Goal: Check status: Check status

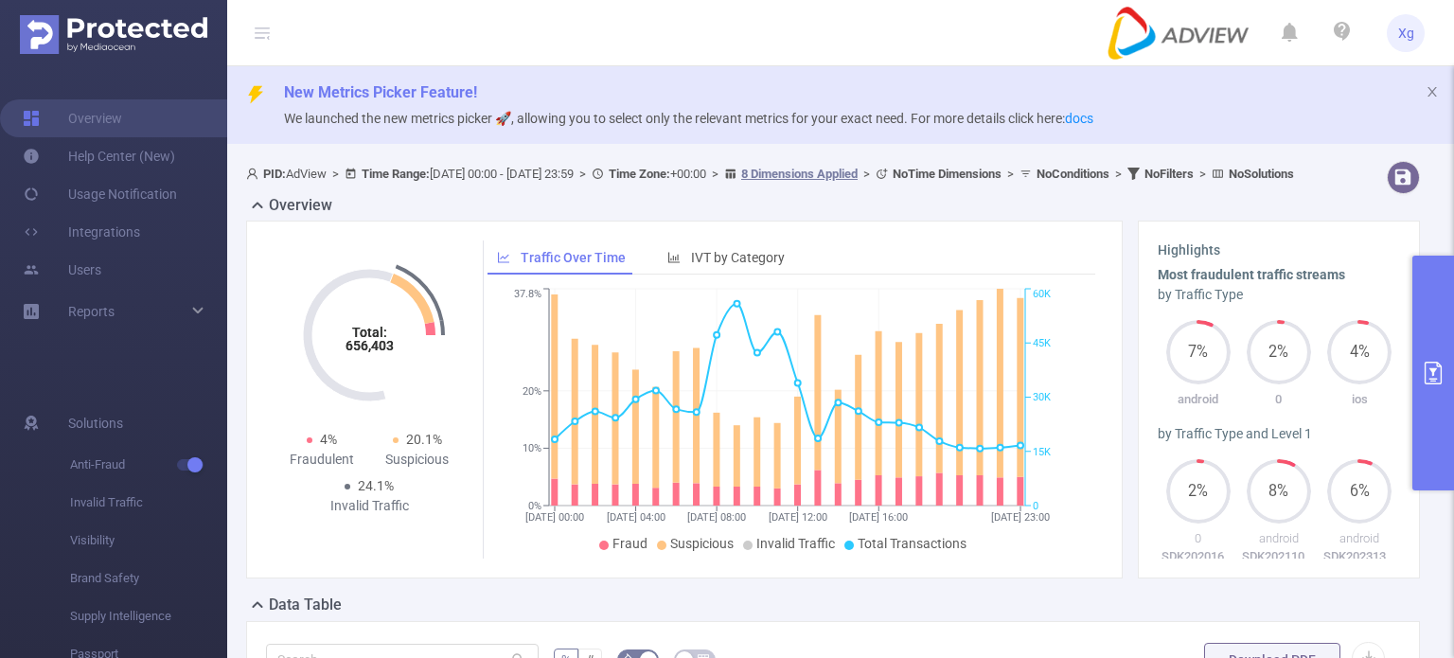
click at [1431, 362] on icon "primary" at bounding box center [1433, 373] width 23 height 23
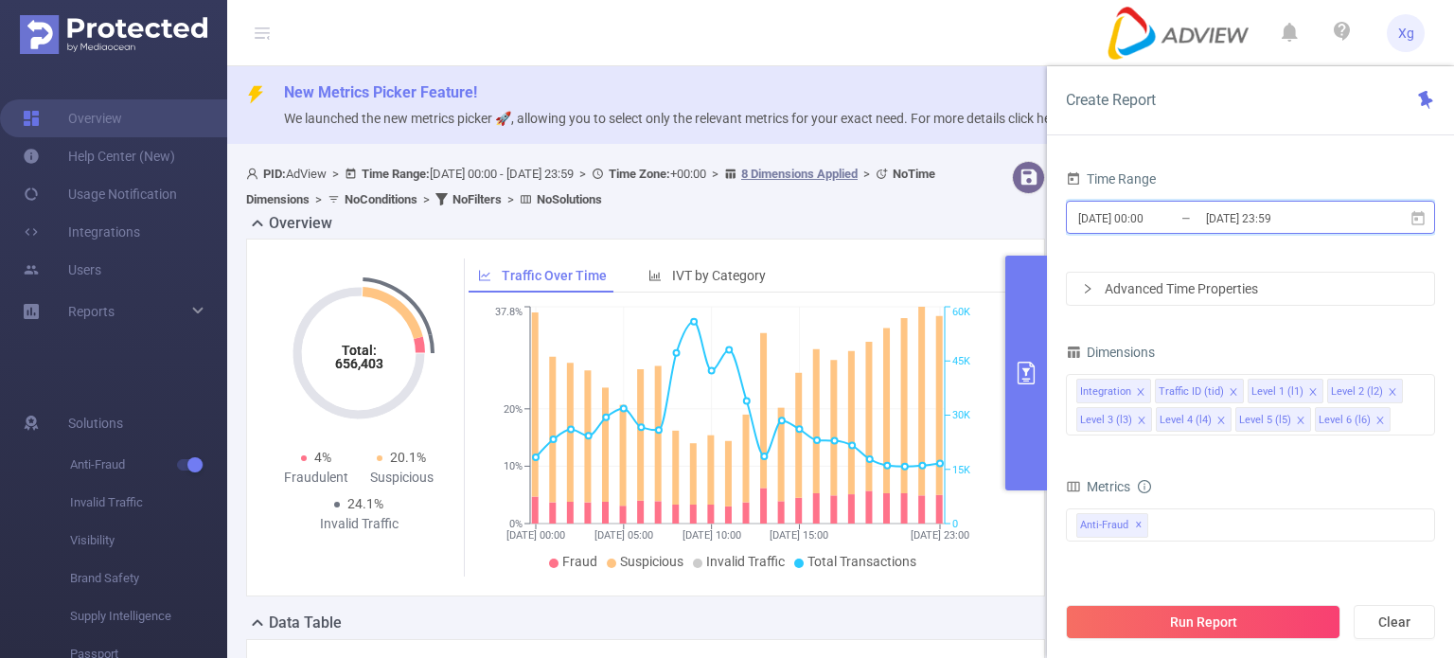
click at [1418, 219] on icon at bounding box center [1418, 218] width 17 height 17
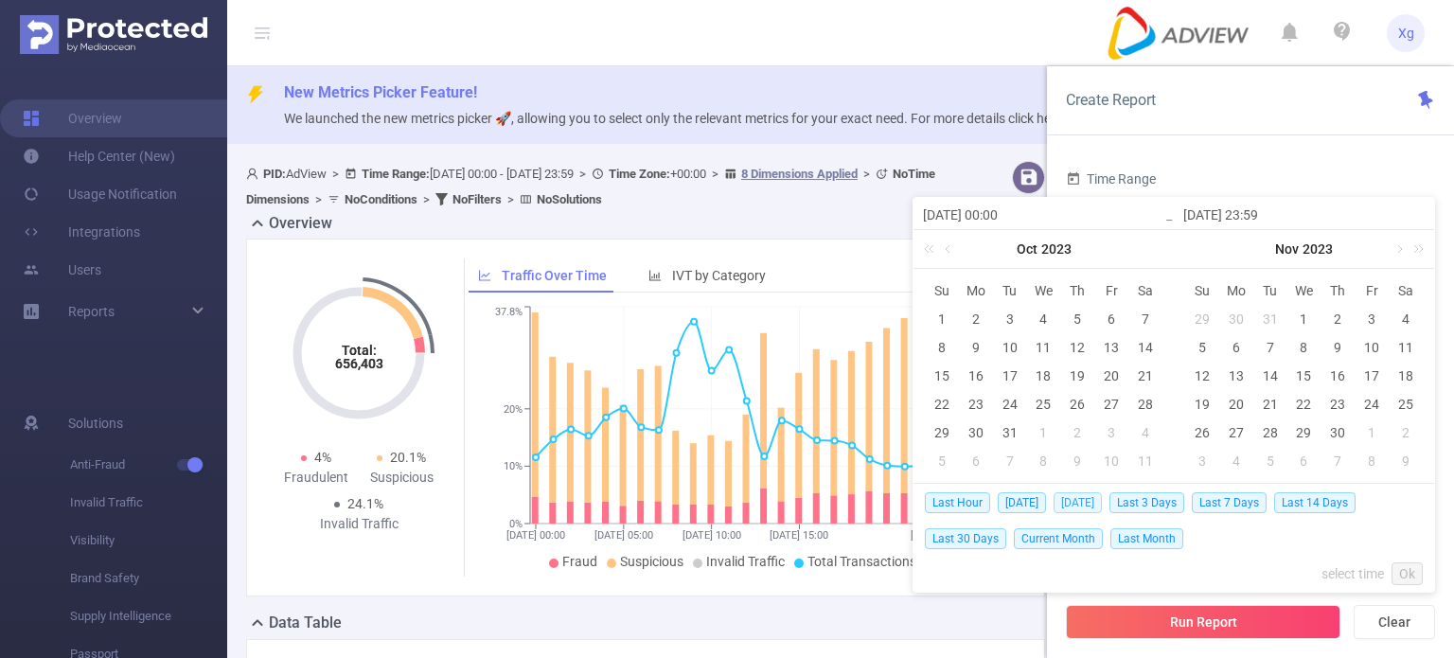
click at [1065, 503] on span "[DATE]" at bounding box center [1078, 502] width 48 height 21
type input "[DATE] 00:00"
type input "[DATE] 23:59"
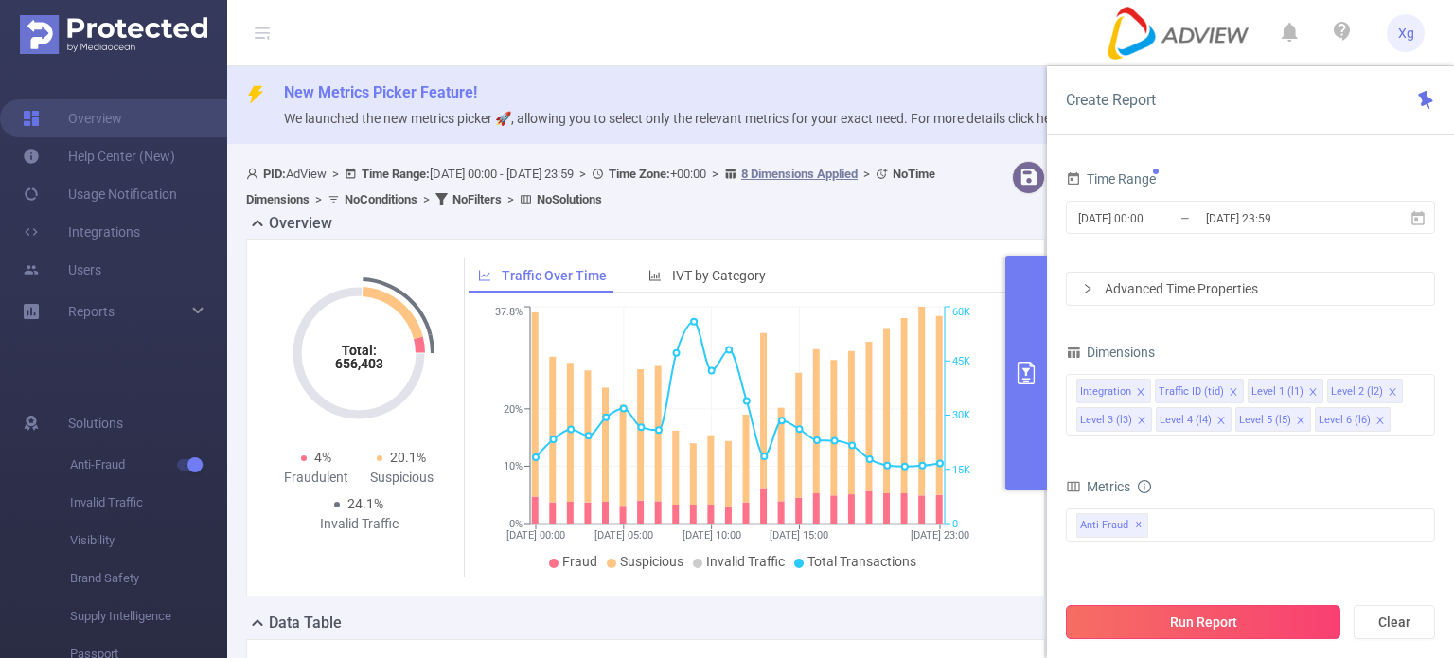
click at [1250, 613] on button "Run Report" at bounding box center [1203, 622] width 275 height 34
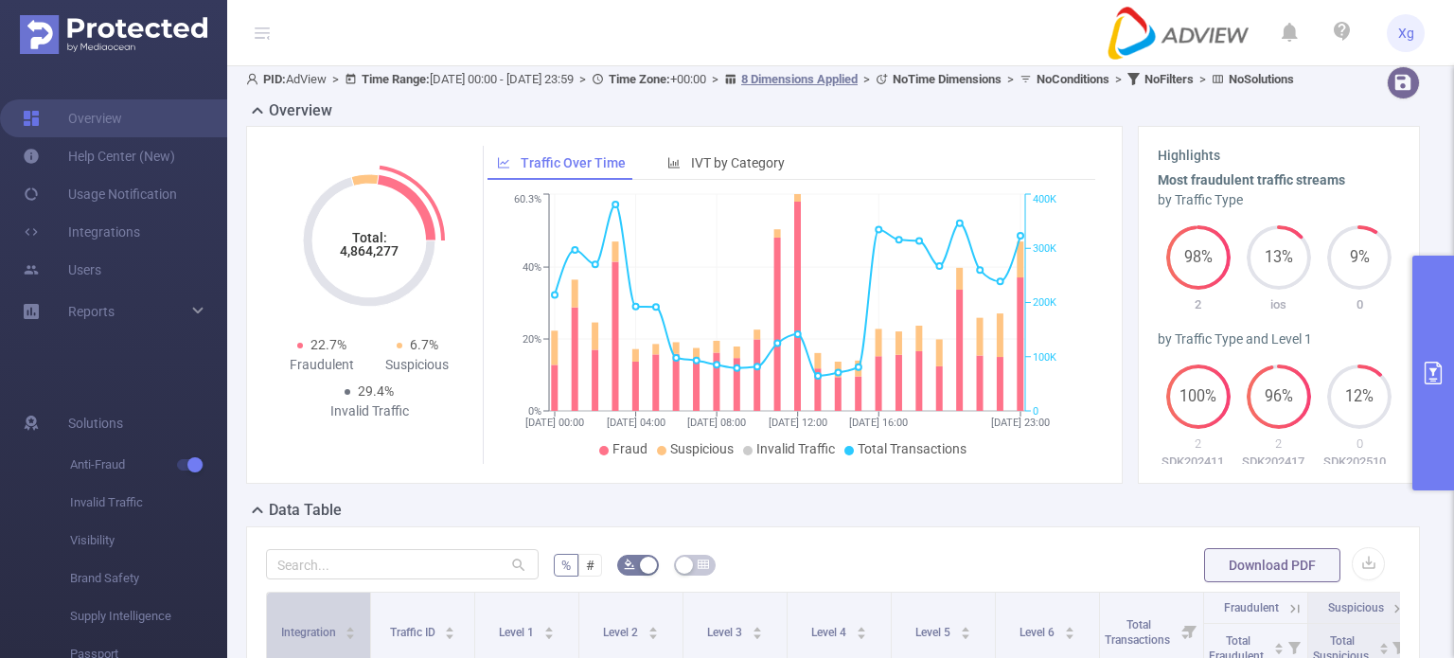
scroll to position [379, 0]
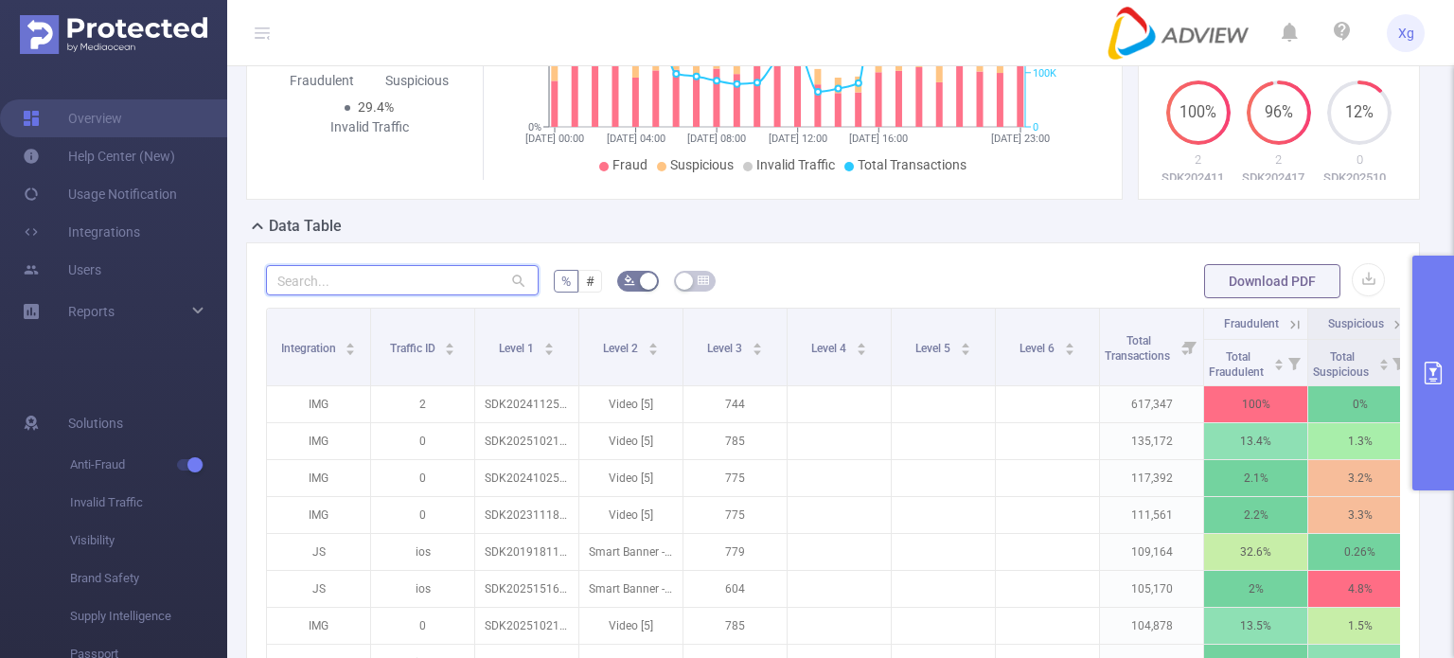
click at [340, 295] on input "text" at bounding box center [402, 280] width 273 height 30
paste input "sdk20221010101132zsu371ae5m8dgqu"
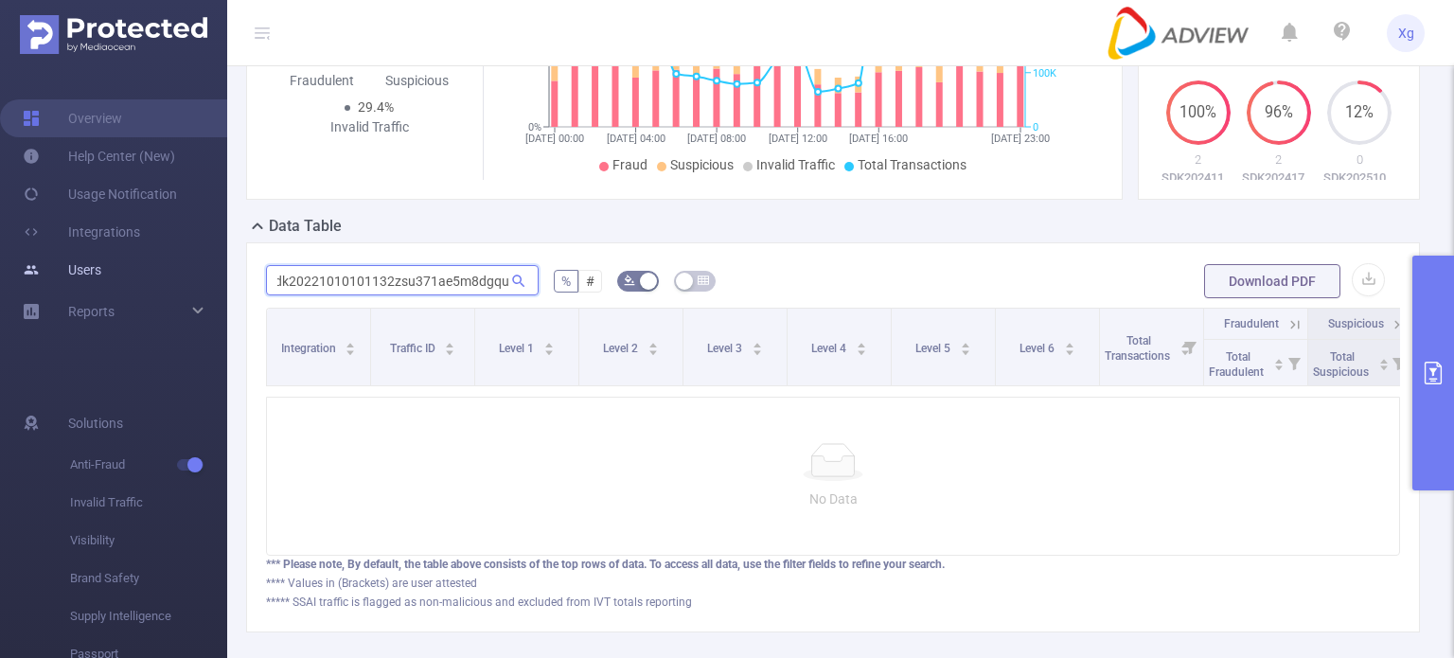
scroll to position [0, 0]
drag, startPoint x: 504, startPoint y: 294, endPoint x: 190, endPoint y: 271, distance: 314.2
click at [188, 286] on section "Overview Help Center (New) Usage Notification Integrations Users Reports Soluti…" at bounding box center [727, 329] width 1454 height 658
click at [397, 295] on input "sdk20221010101132zsu371ae5m8dgqu" at bounding box center [402, 280] width 273 height 30
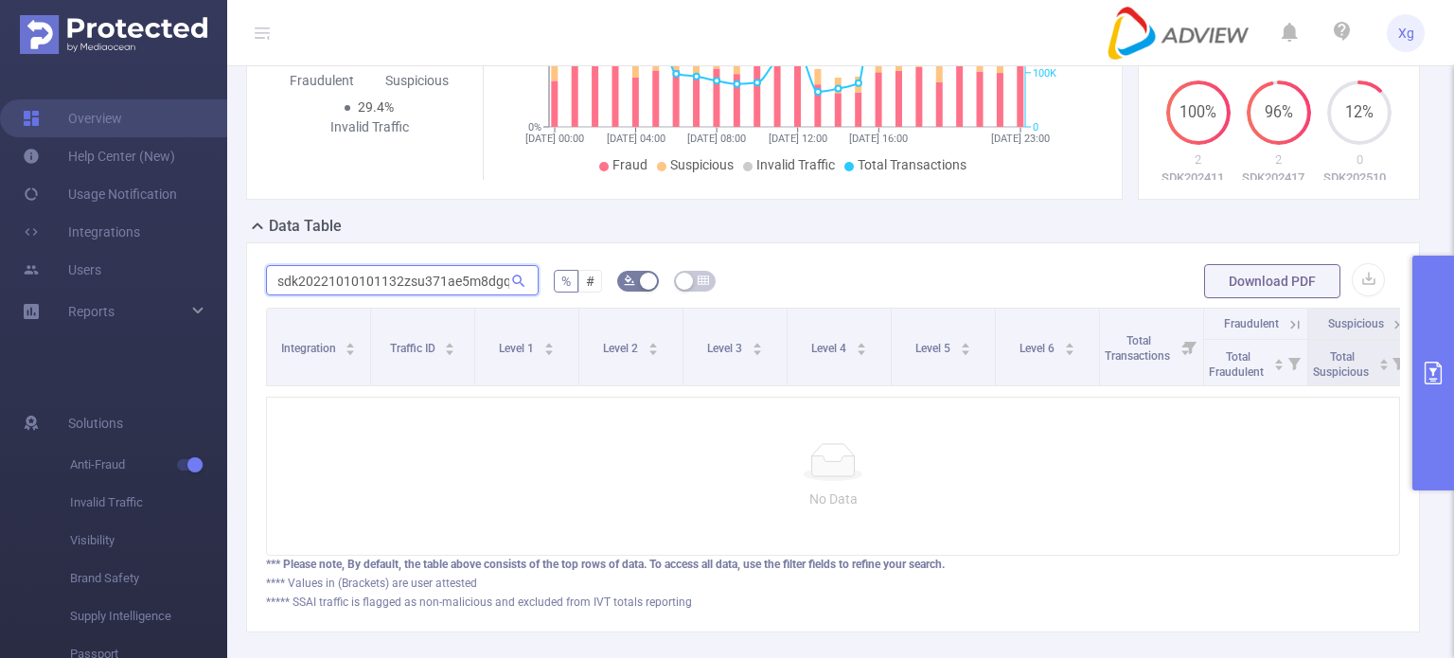
paste input "013270111501h26u96os1gd5kb"
type input "sdk202013270111501h26u96os1gd5kb"
click at [1333, 481] on div at bounding box center [833, 462] width 1102 height 38
